Goal: Information Seeking & Learning: Learn about a topic

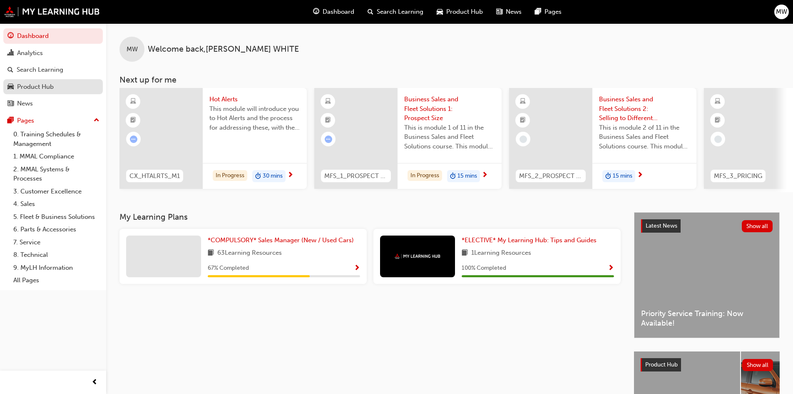
click at [54, 82] on div "Product Hub" at bounding box center [35, 87] width 37 height 10
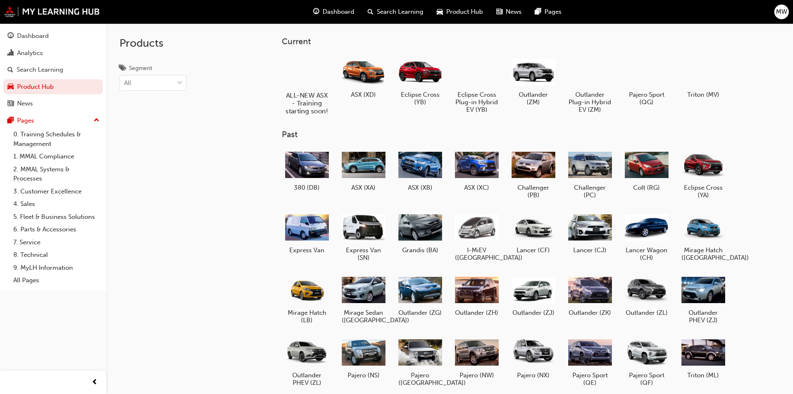
click at [304, 76] on div at bounding box center [307, 71] width 46 height 33
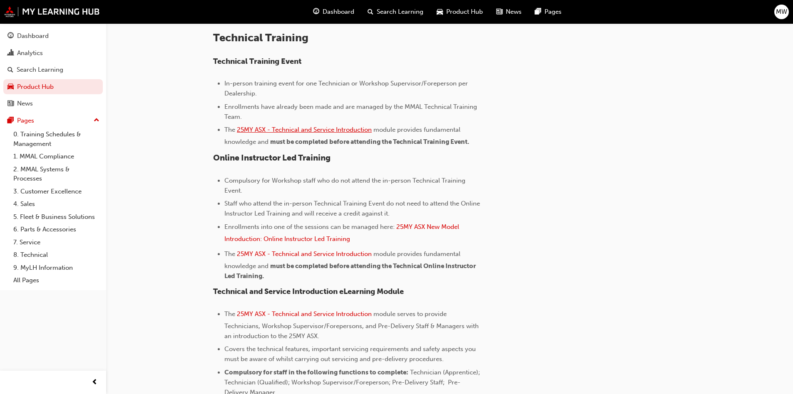
scroll to position [208, 0]
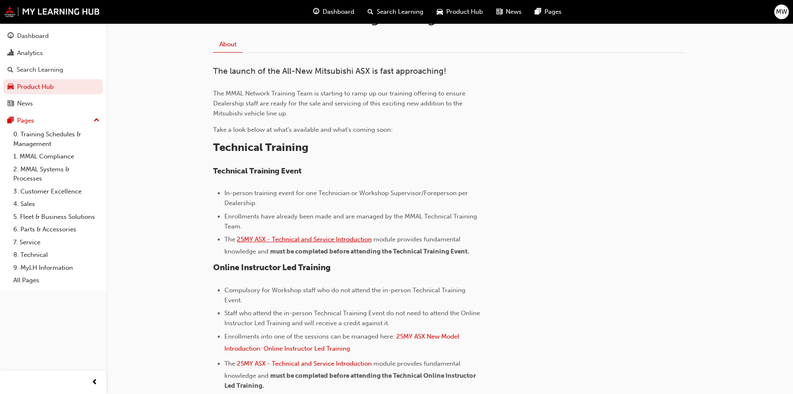
click at [323, 237] on span "25MY ASX - Technical and Service Introduction" at bounding box center [304, 238] width 135 height 7
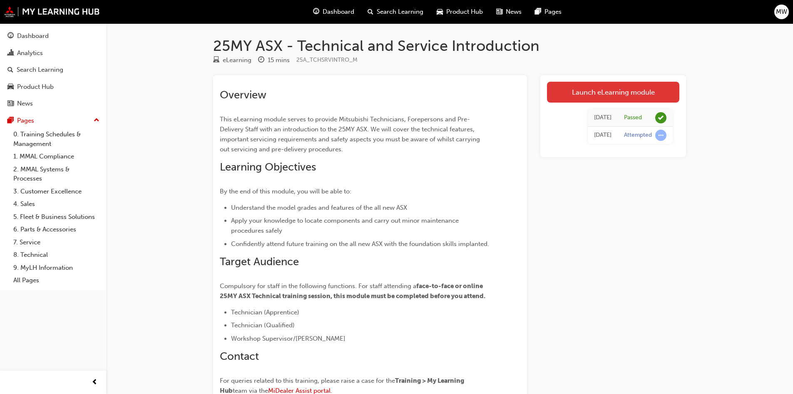
click at [622, 89] on link "Launch eLearning module" at bounding box center [613, 92] width 132 height 21
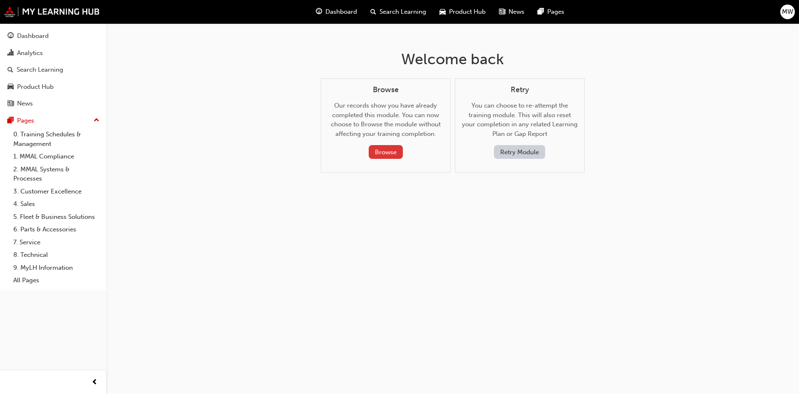
click at [390, 152] on button "Browse" at bounding box center [386, 152] width 34 height 14
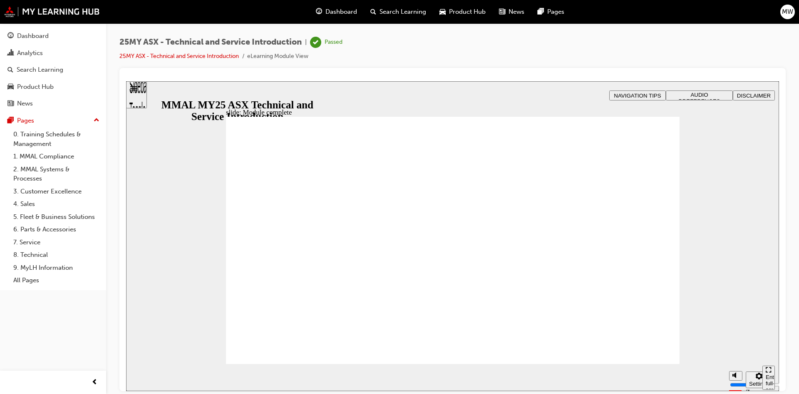
click at [143, 95] on div "Sidebar Toggle" at bounding box center [137, 97] width 14 height 50
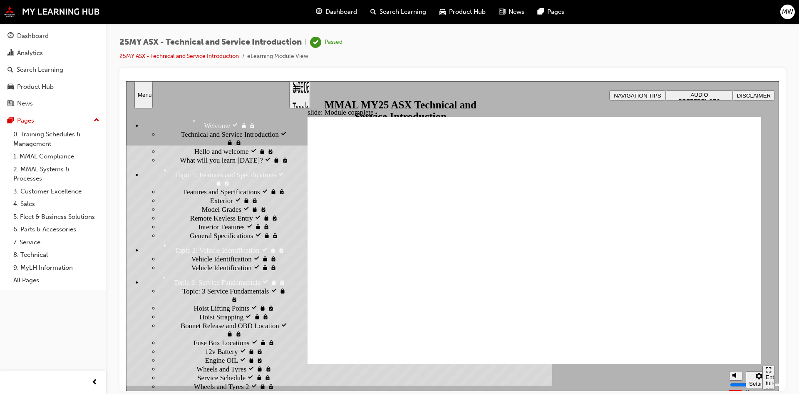
click at [191, 140] on span "Technical and Service Introduction visited" at bounding box center [234, 138] width 107 height 17
click at [714, 329] on span "Technical and Service Introduction Rectangle B N Rectangle 2 Rectangle 3 Rectan…" at bounding box center [535, 371] width 454 height 511
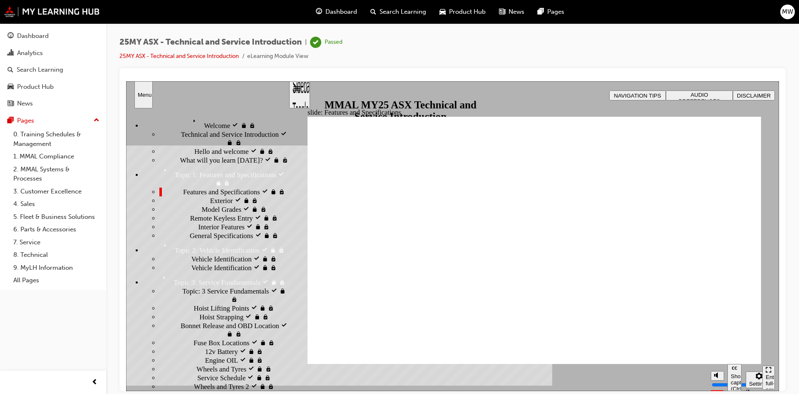
click at [772, 373] on div "Enter full-screen (Ctrl+Alt+F)" at bounding box center [769, 385] width 6 height 25
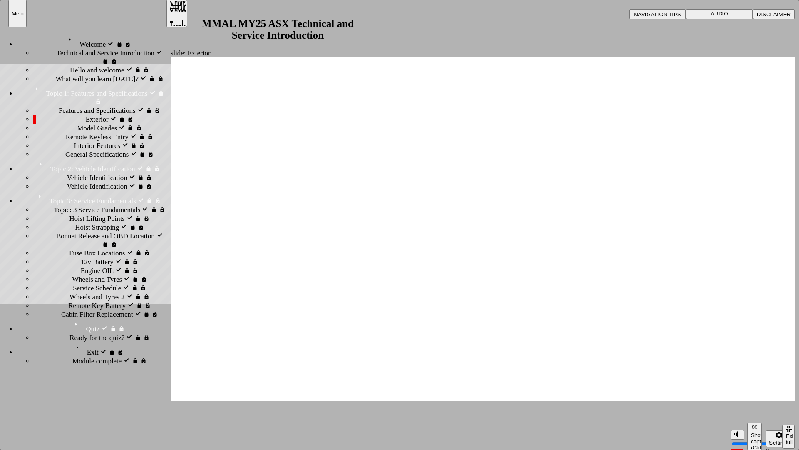
click at [77, 124] on span "Model Grades visited" at bounding box center [107, 128] width 60 height 8
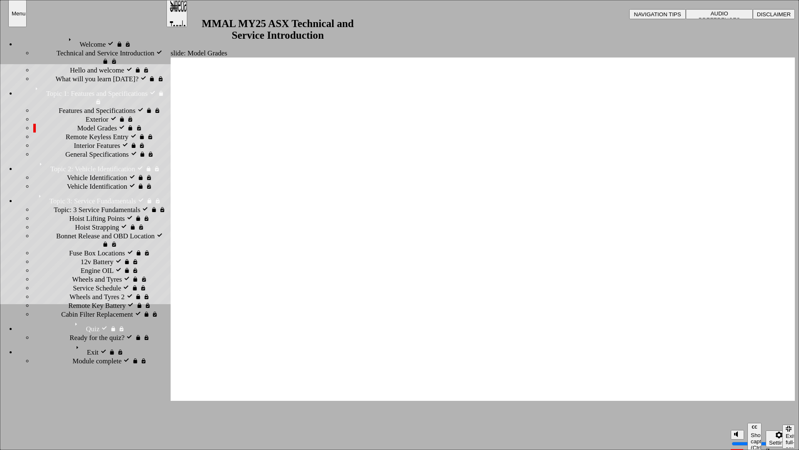
click at [74, 214] on span "Topic: 3 Service Fundamentals visited" at bounding box center [107, 209] width 107 height 8
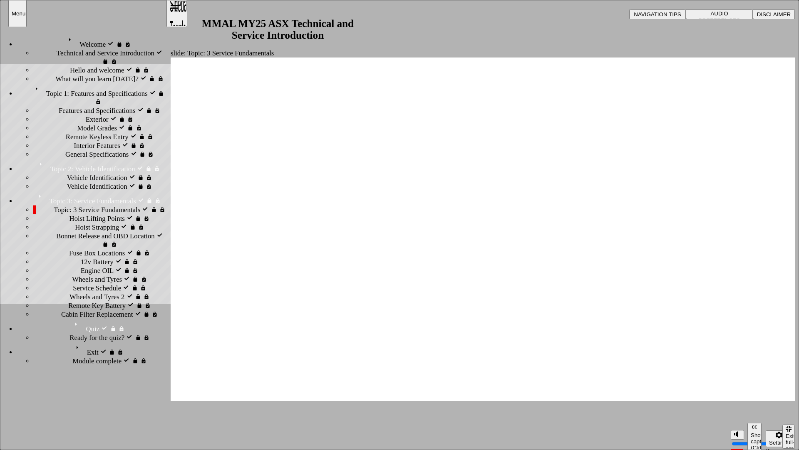
click at [60, 214] on div "Hoist Lifting Points visited Hoist Lifting Points" at bounding box center [99, 218] width 132 height 9
click at [59, 223] on div "Hoist Strapping visited Hoist Strapping" at bounding box center [99, 227] width 132 height 9
click at [61, 232] on span "Bonnet Release and OBD Location visited" at bounding box center [111, 240] width 110 height 17
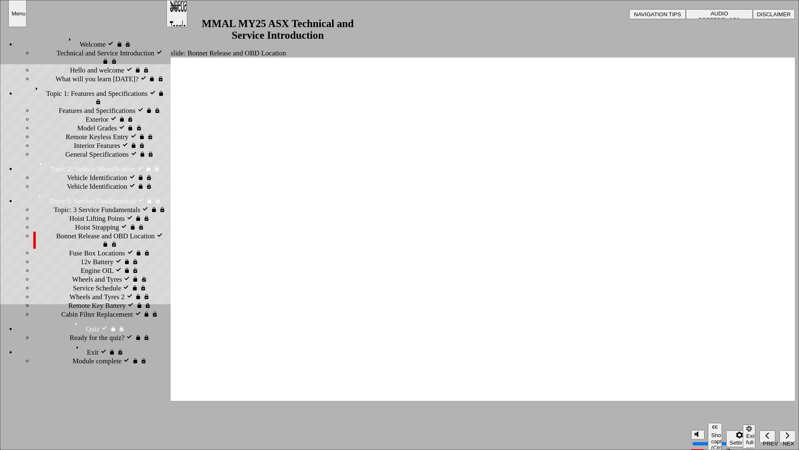
click at [69, 249] on span "Fuse Box Locations visited" at bounding box center [107, 253] width 76 height 8
click at [59, 266] on div "Engine OIL visited Engine OIL" at bounding box center [99, 270] width 132 height 9
click at [81, 257] on span "12v Battery visited" at bounding box center [107, 261] width 53 height 8
click at [81, 266] on span "Engine OIL visited" at bounding box center [107, 270] width 53 height 8
click at [72, 283] on span "Wheels and [PERSON_NAME] visited" at bounding box center [119, 283] width 94 height 17
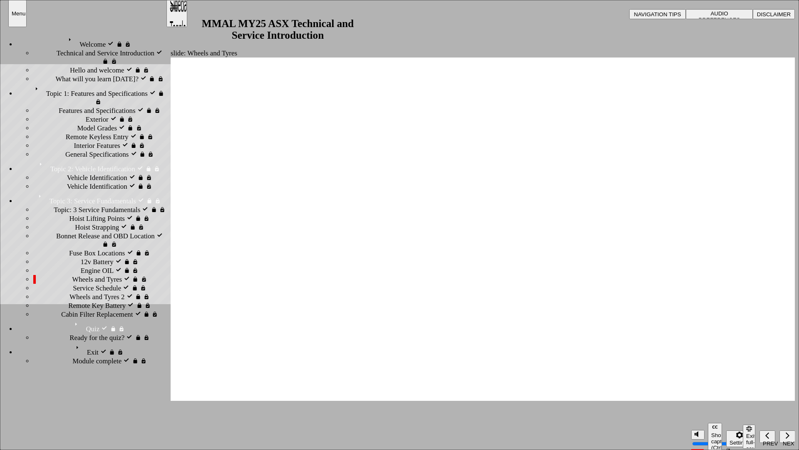
click at [73, 292] on span "Service Schedule visited" at bounding box center [107, 288] width 69 height 8
click at [70, 301] on span "Wheels and Tyres 2 visited" at bounding box center [107, 296] width 75 height 8
click at [73, 292] on span "Service Schedule visited" at bounding box center [107, 288] width 69 height 8
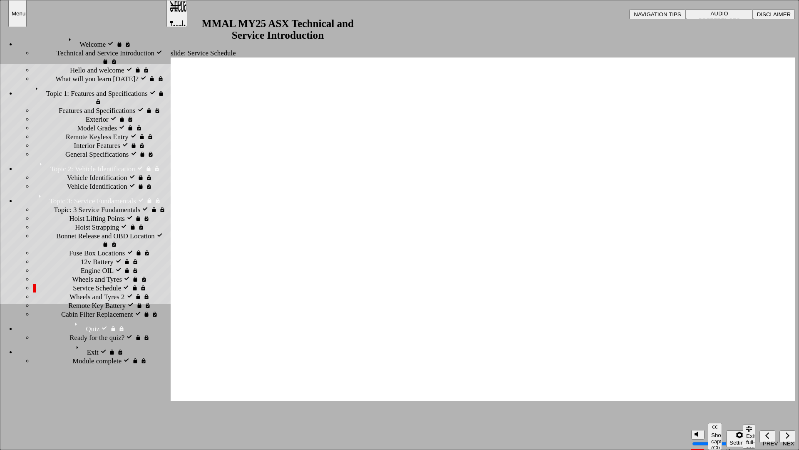
click at [79, 301] on span "Wheels and Tyres 2 visited" at bounding box center [107, 296] width 75 height 8
click at [77, 310] on div "Remote Key Battery visited Remote Key Battery" at bounding box center [99, 305] width 132 height 9
click at [61, 318] on span "Cabin Filter Replacement visited" at bounding box center [107, 314] width 92 height 8
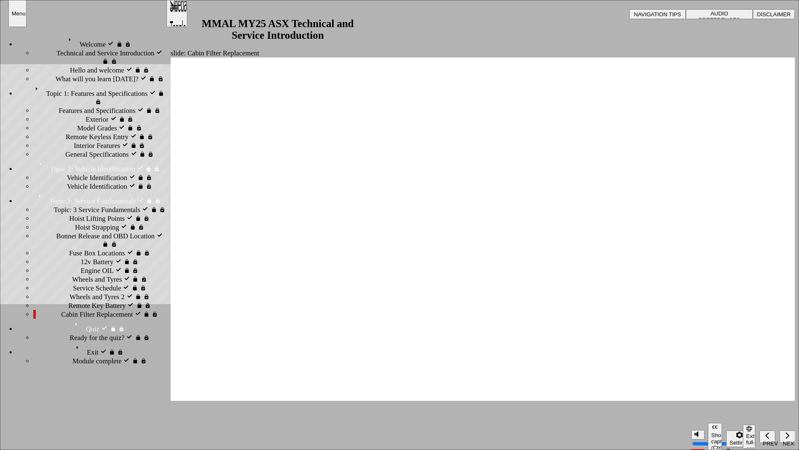
click at [74, 341] on span "Ready for the quiz? visited" at bounding box center [107, 337] width 75 height 8
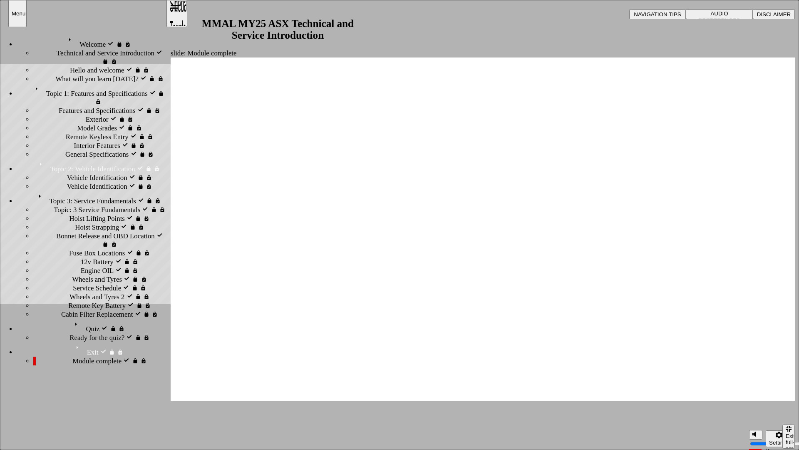
click at [82, 319] on div "Quiz visited Quiz" at bounding box center [91, 326] width 149 height 15
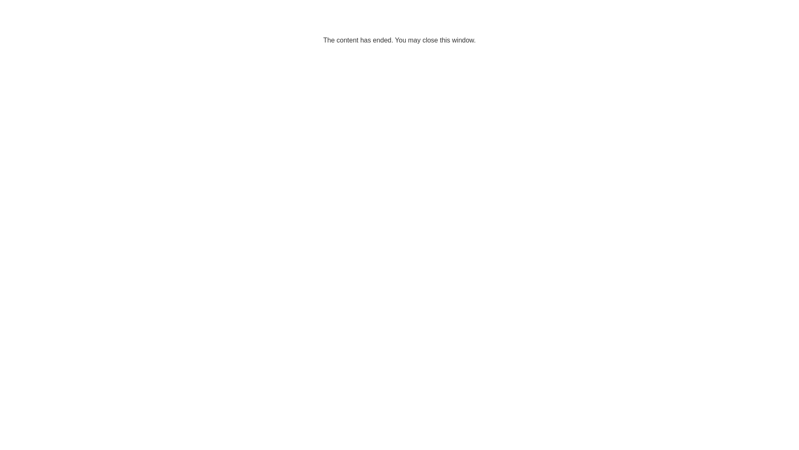
drag, startPoint x: 376, startPoint y: 110, endPoint x: 379, endPoint y: 95, distance: 15.2
click at [376, 51] on html "The content has ended. You may close this window." at bounding box center [399, 25] width 799 height 51
drag, startPoint x: 425, startPoint y: 41, endPoint x: 441, endPoint y: 44, distance: 16.4
click at [426, 41] on p "The content has ended. You may close this window." at bounding box center [399, 25] width 793 height 37
drag, startPoint x: 796, startPoint y: 0, endPoint x: 775, endPoint y: 11, distance: 23.5
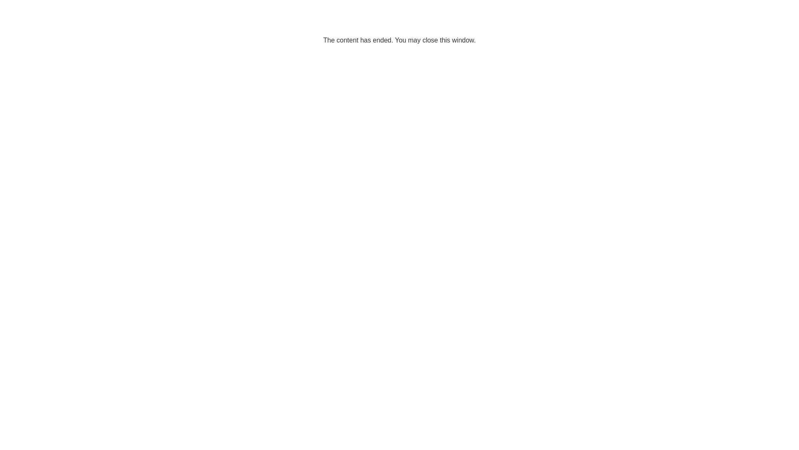
click at [793, 0] on html "The content has ended. You may close this window." at bounding box center [399, 25] width 799 height 51
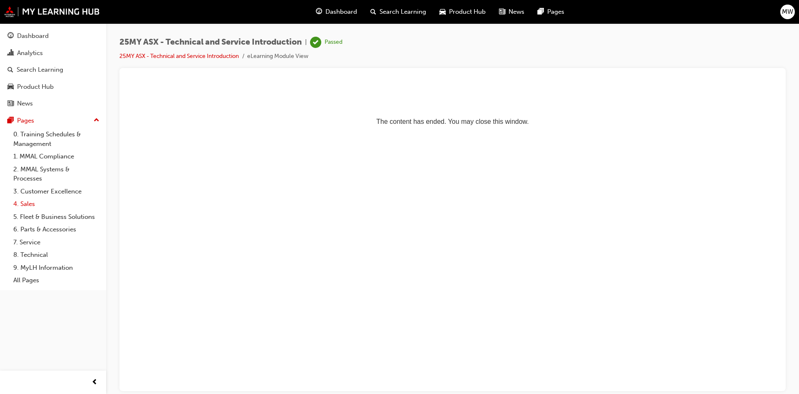
click at [53, 203] on link "4. Sales" at bounding box center [56, 203] width 93 height 13
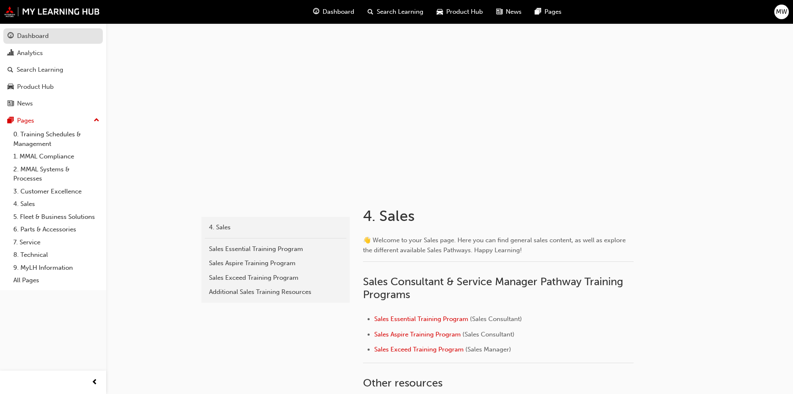
click at [72, 41] on div "Dashboard" at bounding box center [52, 36] width 91 height 10
